Goal: Consume media (video, audio)

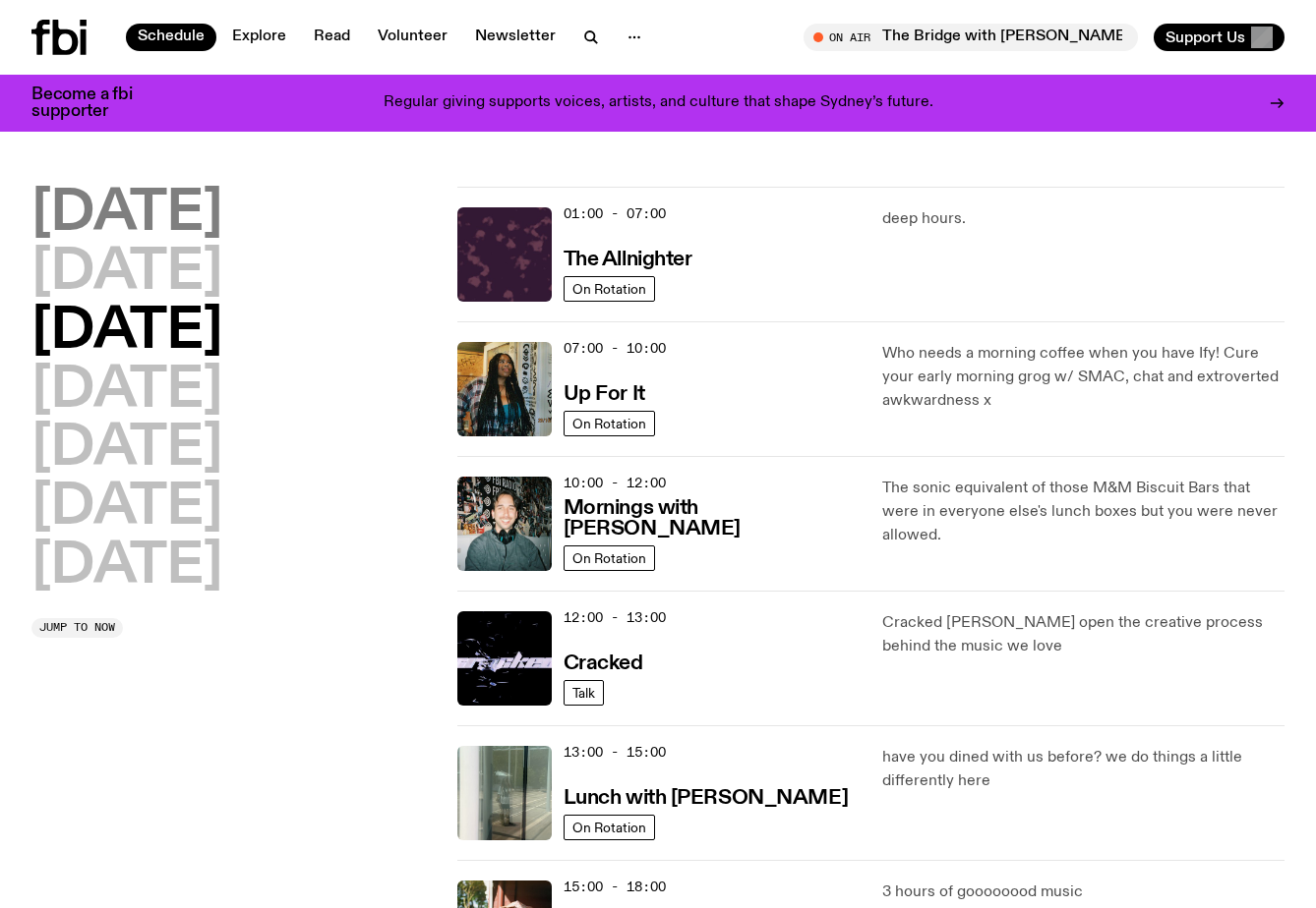
click at [197, 227] on h2 "[DATE]" at bounding box center [127, 215] width 191 height 55
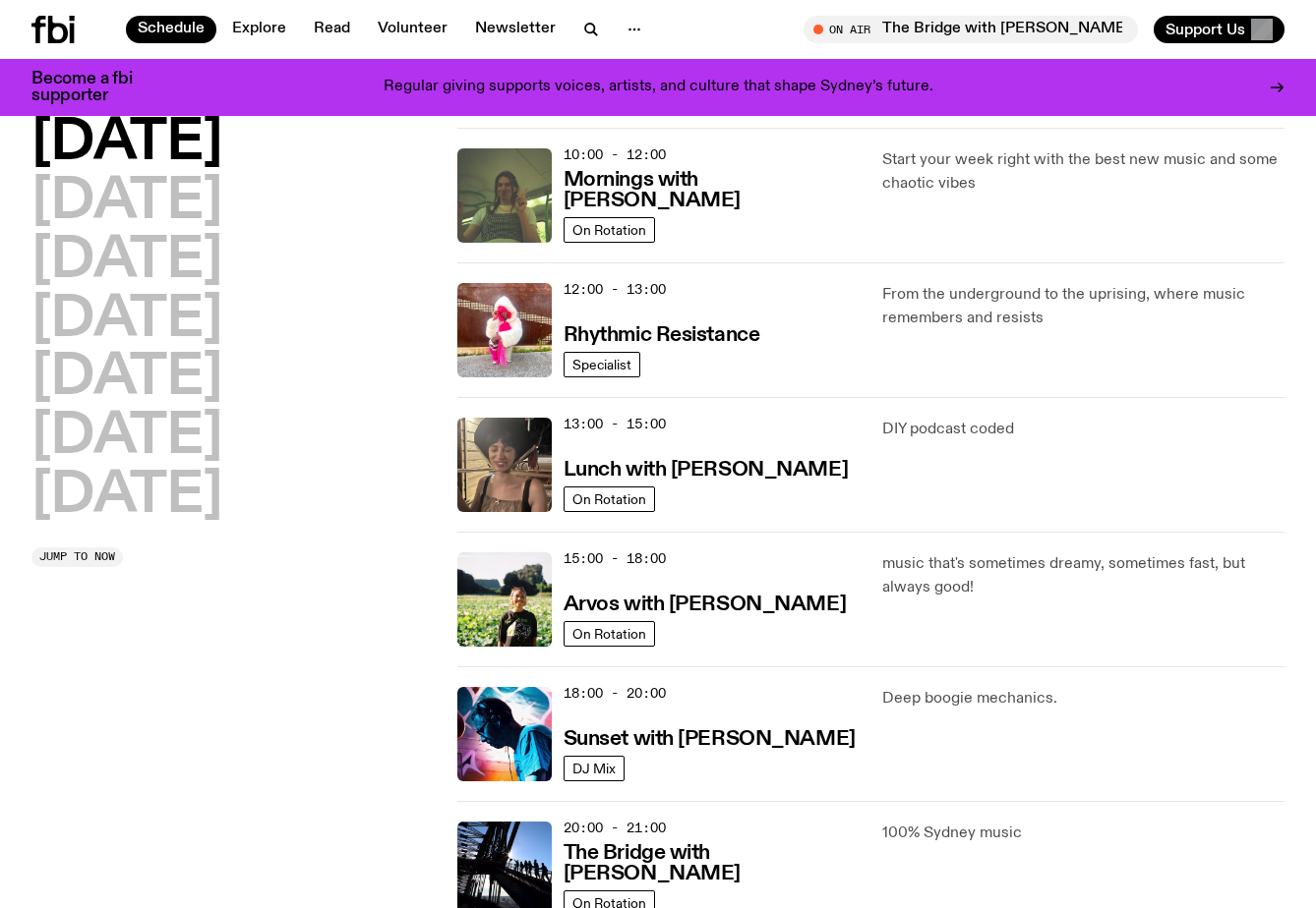
scroll to position [536, 0]
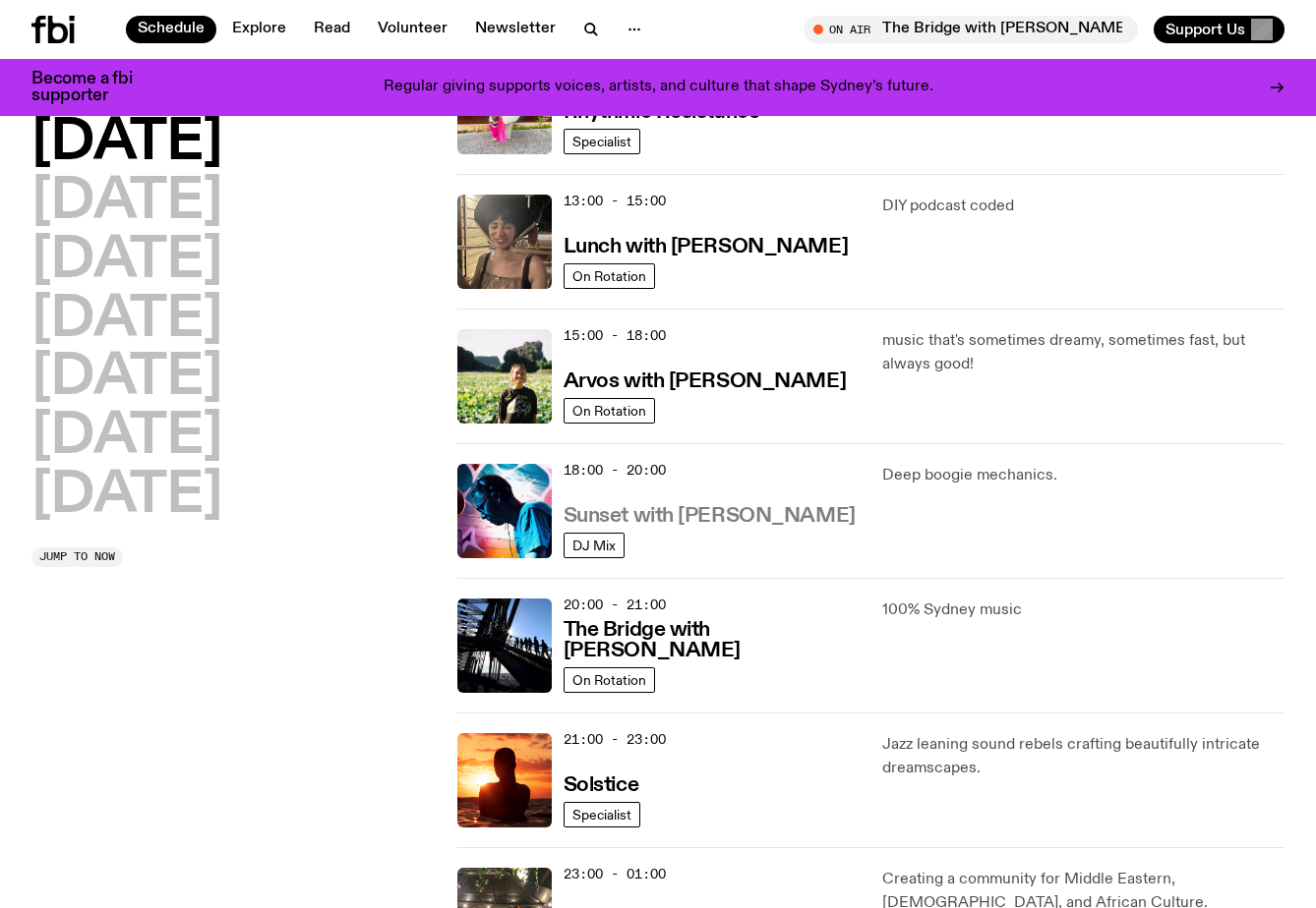
click at [728, 521] on h3 "Sunset with [PERSON_NAME]" at bounding box center [709, 516] width 292 height 21
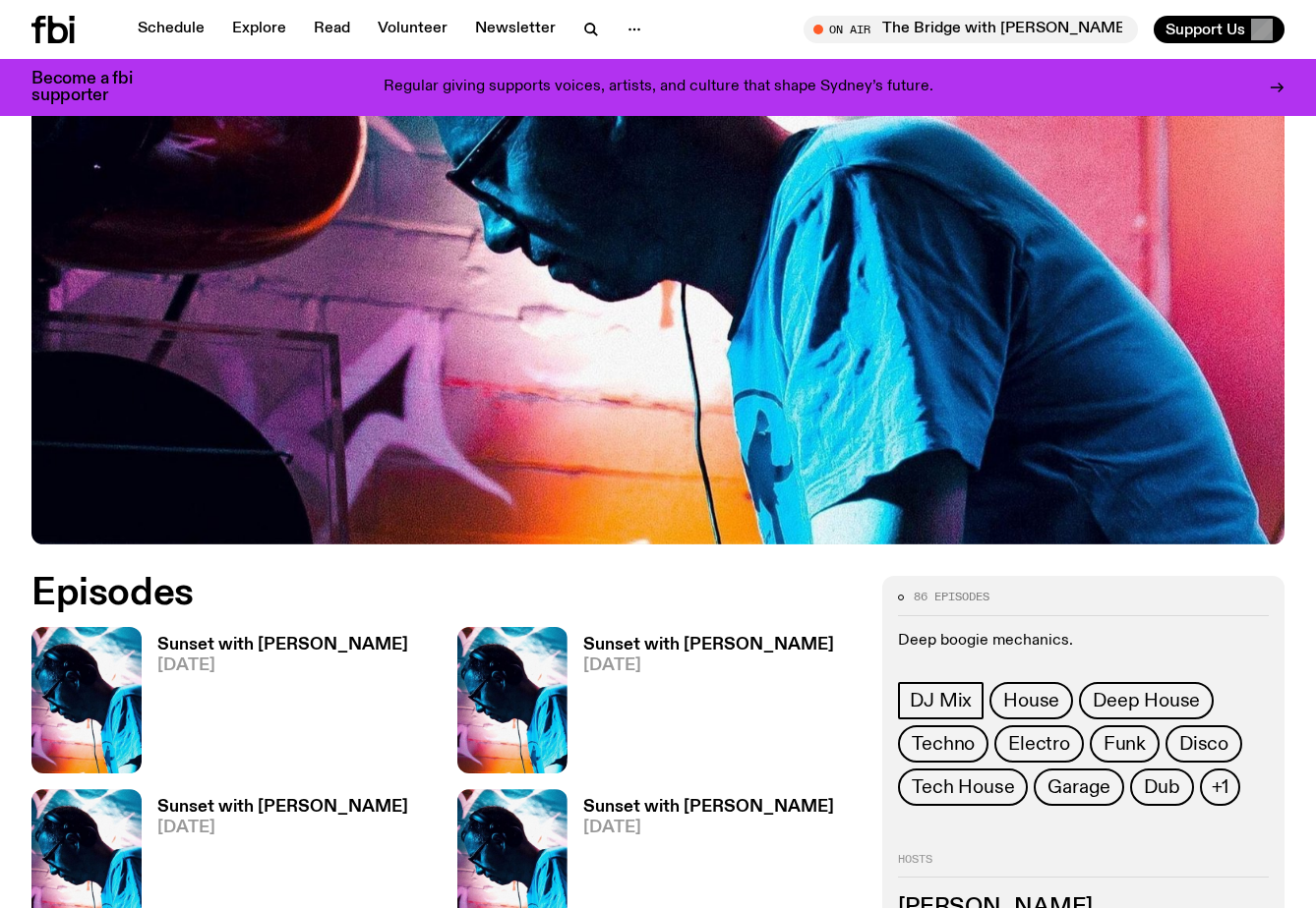
scroll to position [924, 0]
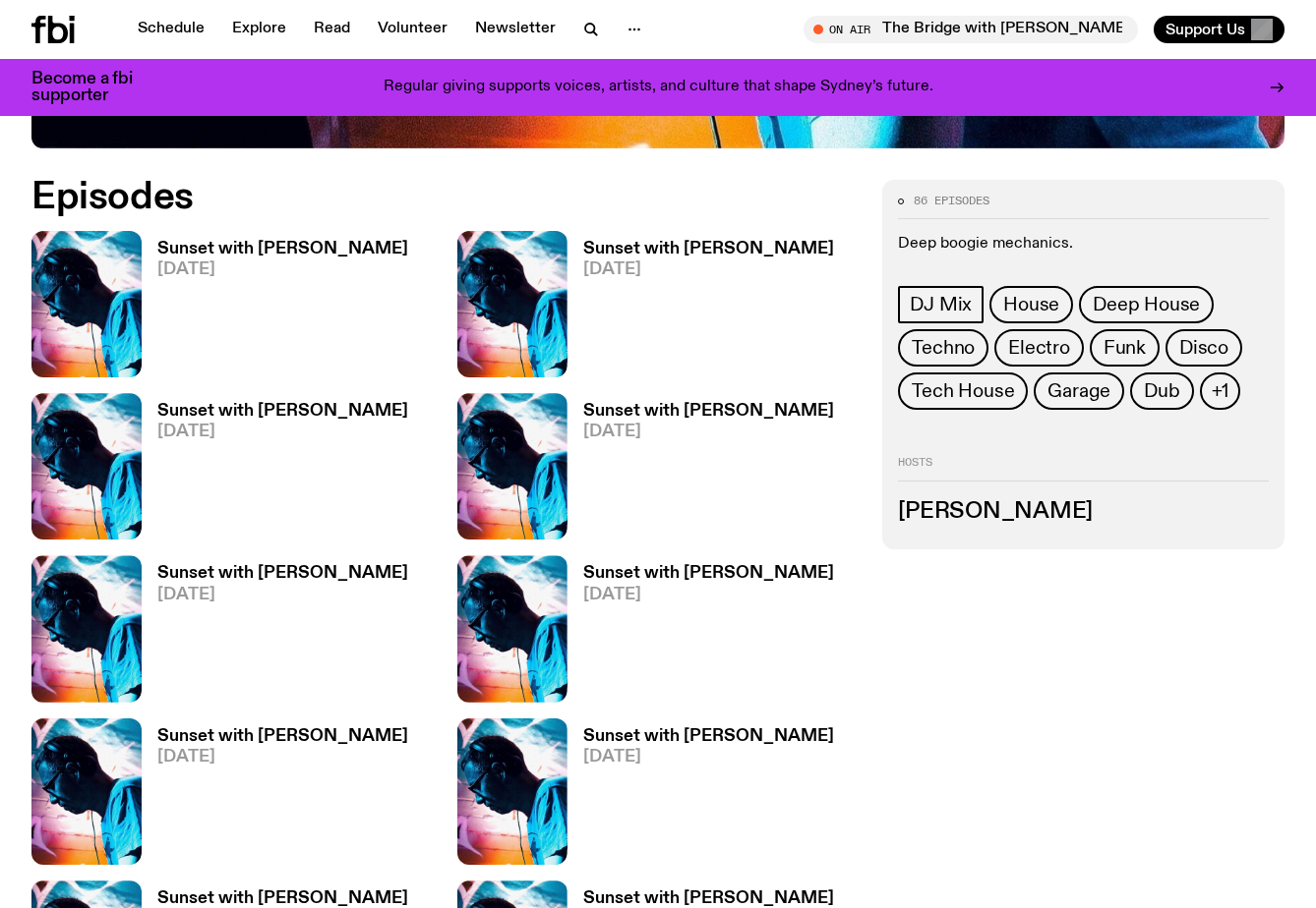
click at [239, 241] on h3 "Sunset with [PERSON_NAME]" at bounding box center [283, 249] width 251 height 17
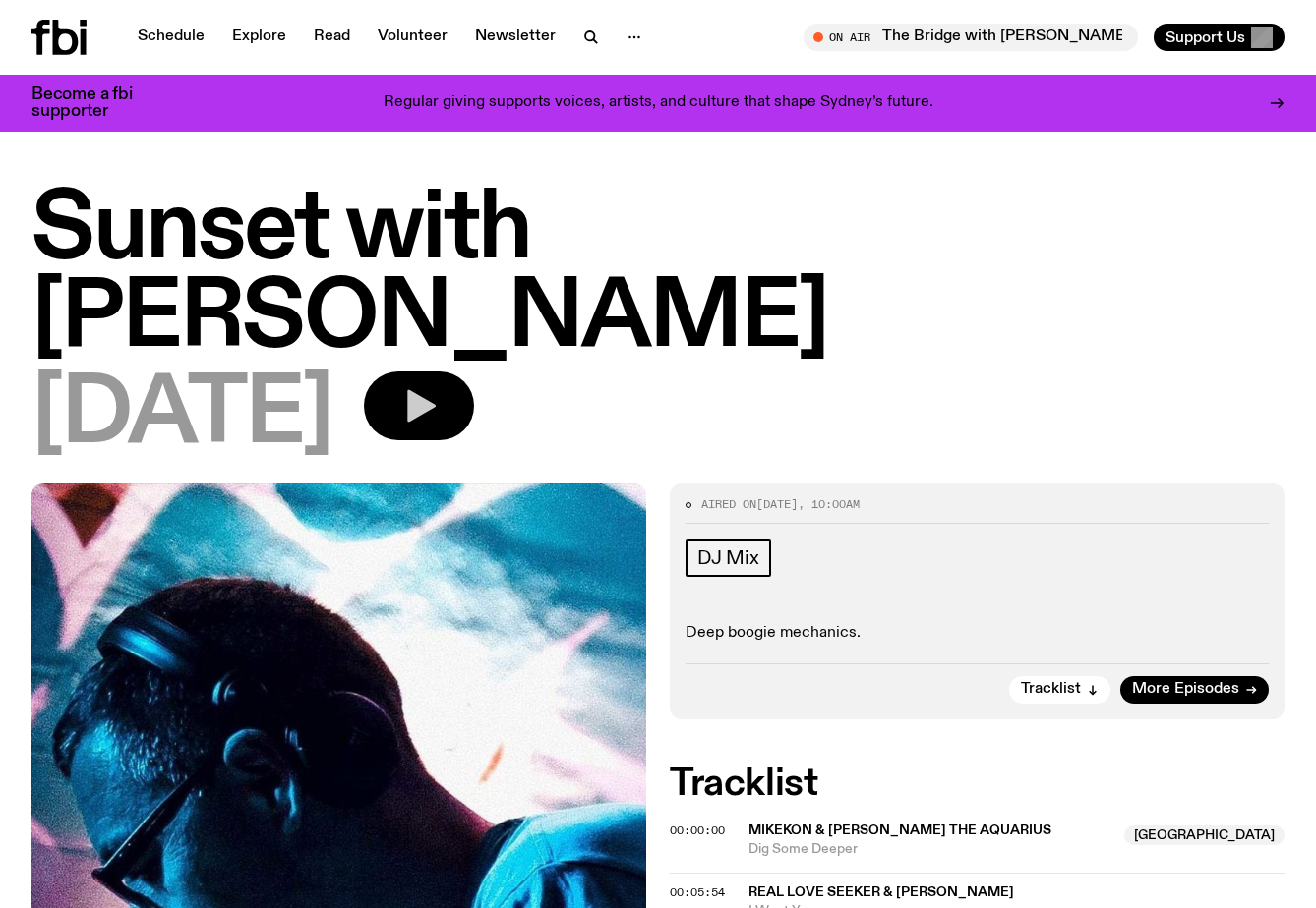
click at [435, 390] on icon "button" at bounding box center [421, 406] width 29 height 32
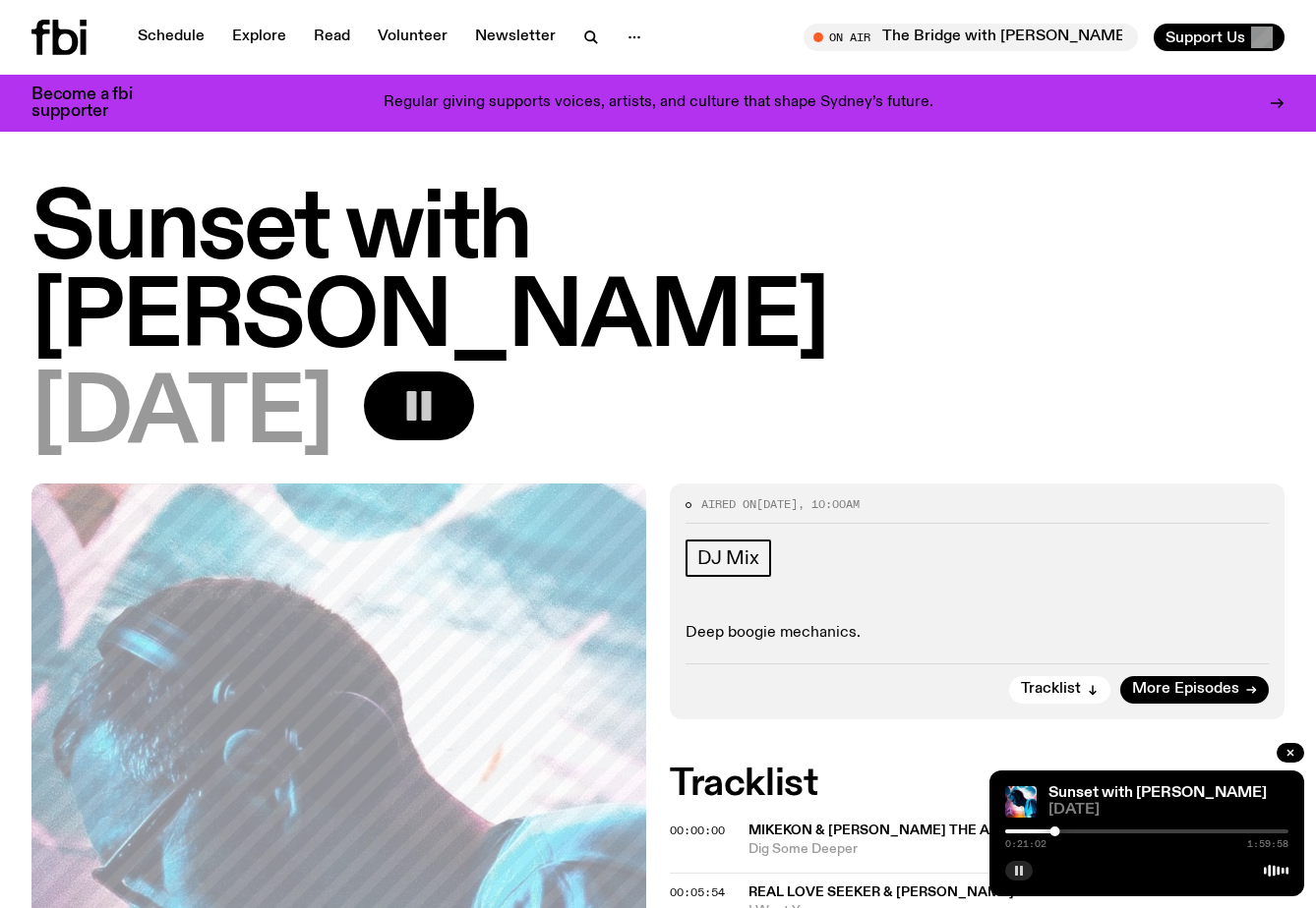
click at [1016, 874] on rect "button" at bounding box center [1016, 871] width 3 height 10
